Goal: Communication & Community: Answer question/provide support

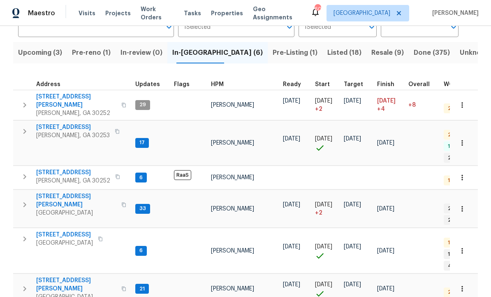
scroll to position [7, 0]
click at [42, 52] on span "Upcoming (3)" at bounding box center [40, 53] width 44 height 12
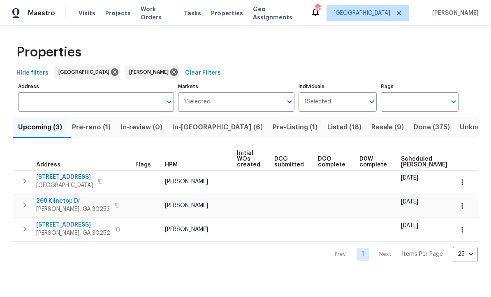
click at [100, 124] on span "Pre-reno (1)" at bounding box center [91, 127] width 39 height 12
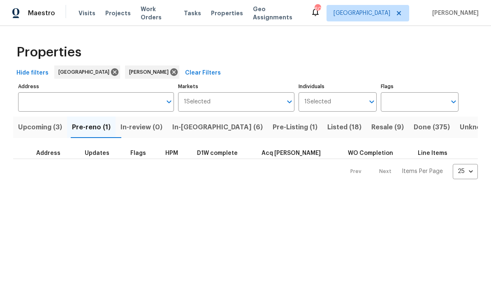
click at [202, 124] on span "In-[GEOGRAPHIC_DATA] (6)" at bounding box center [217, 127] width 91 height 12
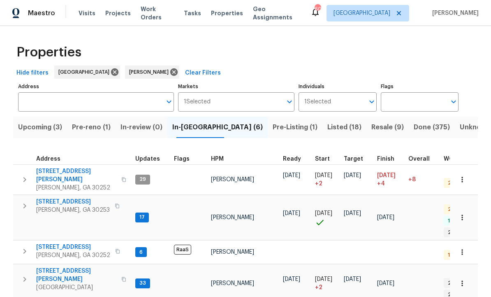
click at [95, 126] on span "Pre-reno (1)" at bounding box center [91, 127] width 39 height 12
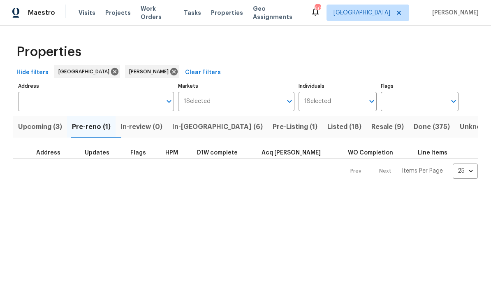
click at [481, 148] on div "Properties Hide filters [GEOGRAPHIC_DATA] [PERSON_NAME] Clear Filters Address A…" at bounding box center [245, 109] width 491 height 166
click at [207, 129] on span "In-[GEOGRAPHIC_DATA] (6)" at bounding box center [217, 127] width 91 height 12
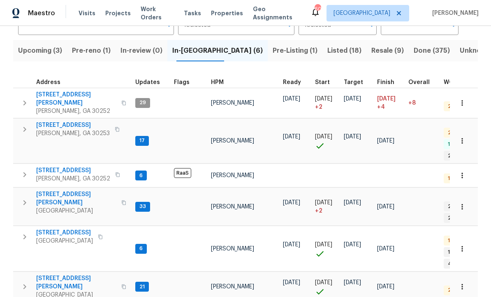
click at [68, 190] on span "[STREET_ADDRESS][PERSON_NAME]" at bounding box center [76, 198] width 80 height 16
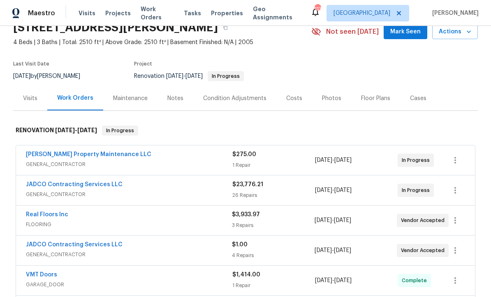
scroll to position [39, 0]
click at [105, 182] on link "JADCO Contracting Services LLC" at bounding box center [74, 184] width 97 height 6
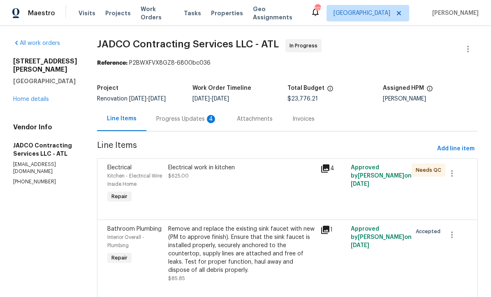
click at [214, 120] on div "Progress Updates 4" at bounding box center [186, 119] width 61 height 8
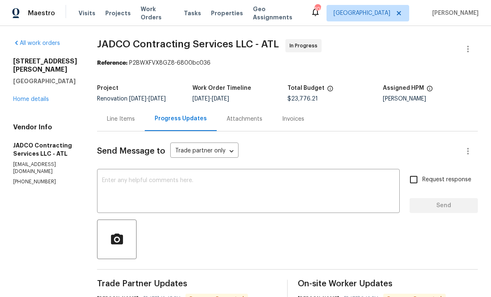
click at [192, 193] on textarea at bounding box center [248, 191] width 293 height 29
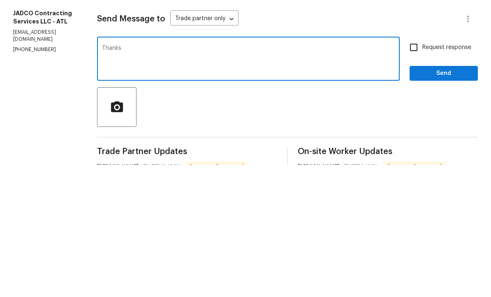
type textarea "Thanks"
click at [446, 200] on span "Send" at bounding box center [443, 205] width 55 height 10
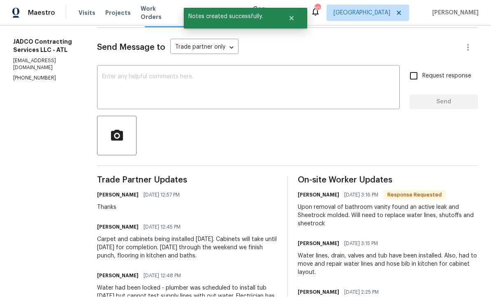
scroll to position [104, 0]
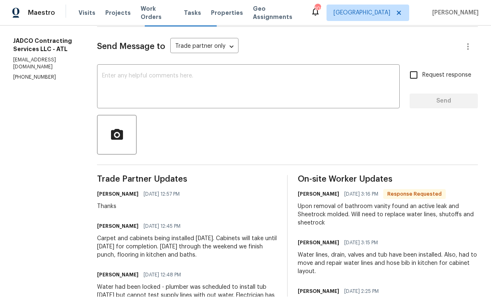
click at [366, 175] on span "On-site Worker Updates" at bounding box center [388, 179] width 180 height 8
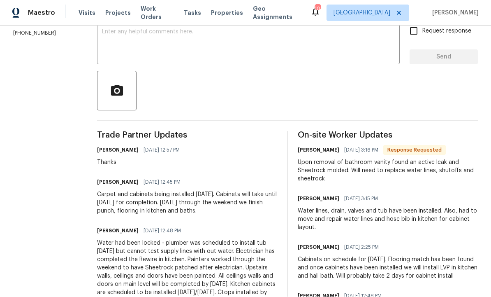
scroll to position [164, 0]
